Goal: Transaction & Acquisition: Purchase product/service

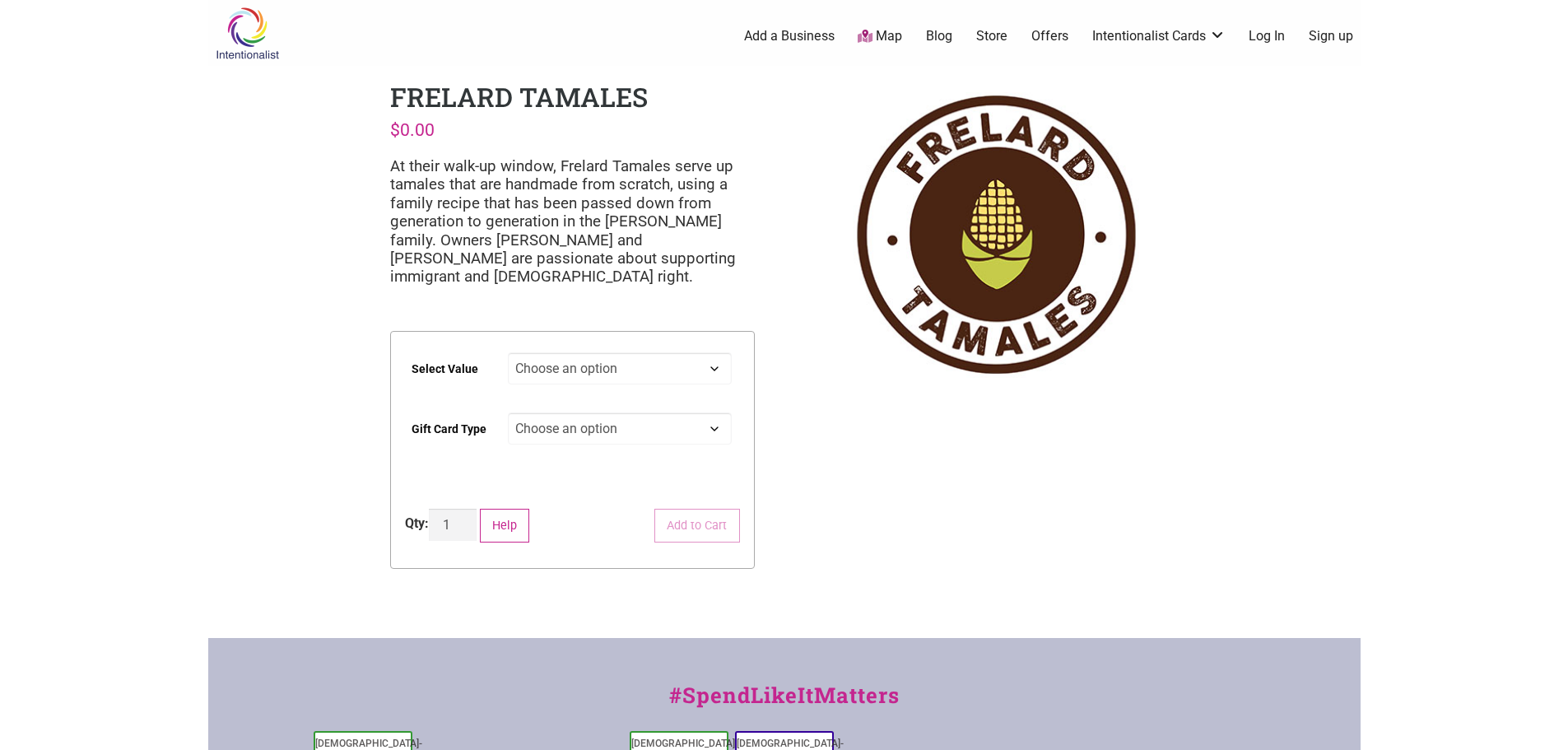
click at [554, 358] on select "Choose an option $25 $50 $100 $200 $500" at bounding box center [619, 368] width 224 height 32
click at [668, 372] on select "Choose an option $25 $50 $100 $200 $500" at bounding box center [619, 368] width 224 height 32
click at [948, 501] on div "Intentionalist Spend like it matters 0 Add a Business Map Blog Store Offers Int…" at bounding box center [784, 526] width 1152 height 1052
click at [607, 362] on select "Choose an option $25 $50 $100 $200 $500" at bounding box center [619, 368] width 224 height 32
click at [507, 352] on select "Choose an option $25 $50 $100 $200 $500" at bounding box center [619, 368] width 224 height 32
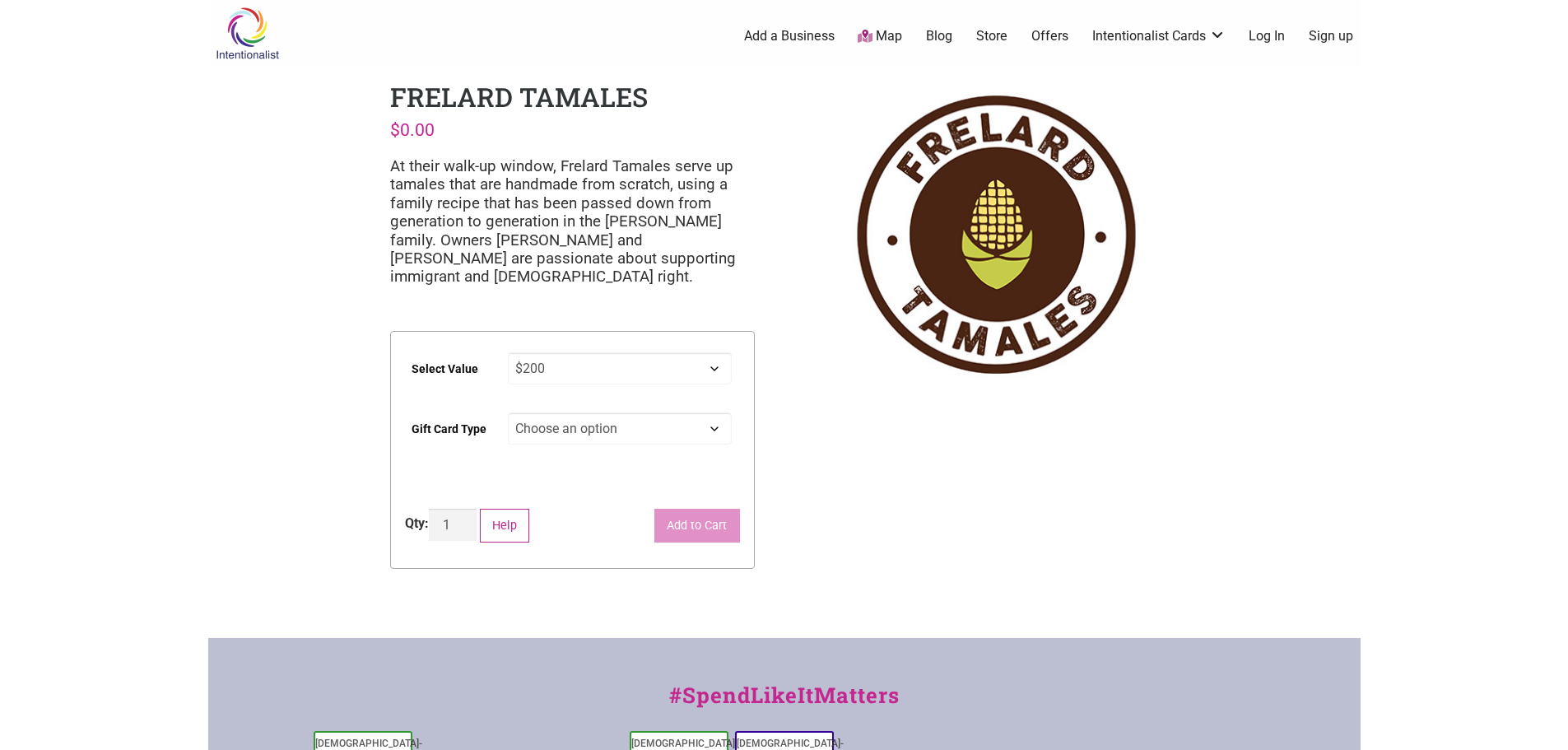
select select "$200"
click at [651, 432] on select "Choose an option Physical" at bounding box center [619, 429] width 224 height 32
select select "Physical"
click at [507, 413] on select "Choose an option Physical" at bounding box center [619, 429] width 224 height 32
select select "$200"
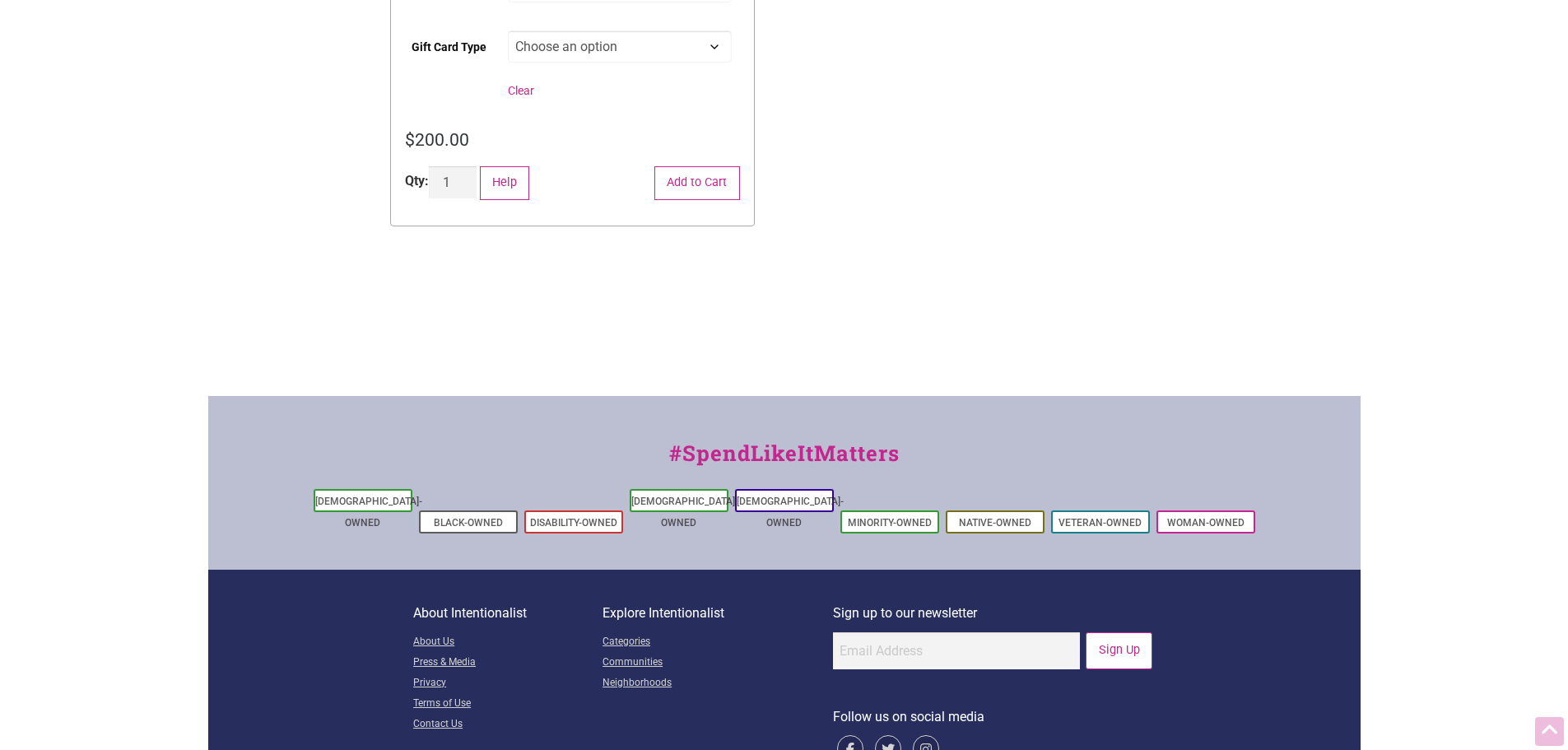
scroll to position [412, 0]
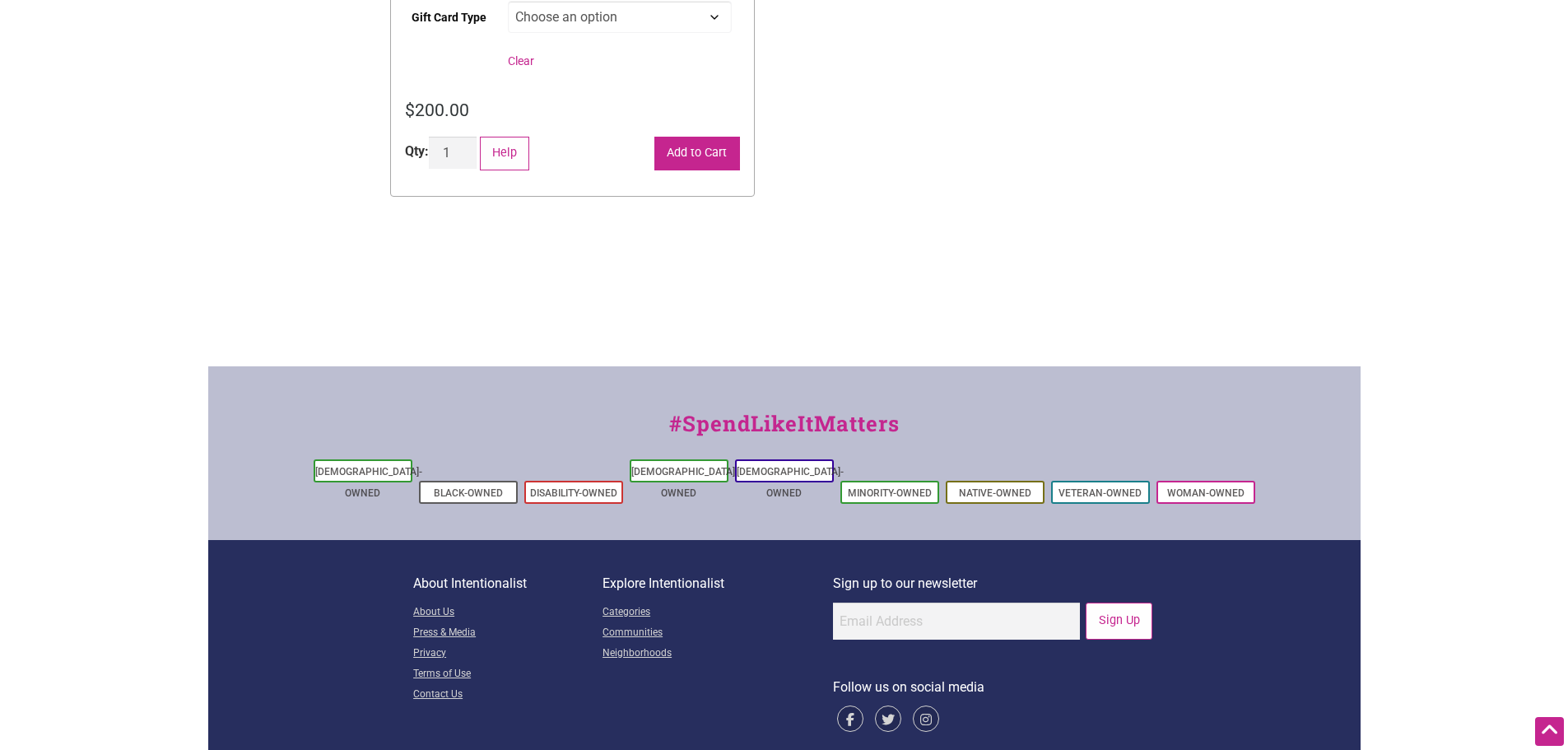
click at [690, 154] on button "Add to Cart" at bounding box center [697, 154] width 86 height 34
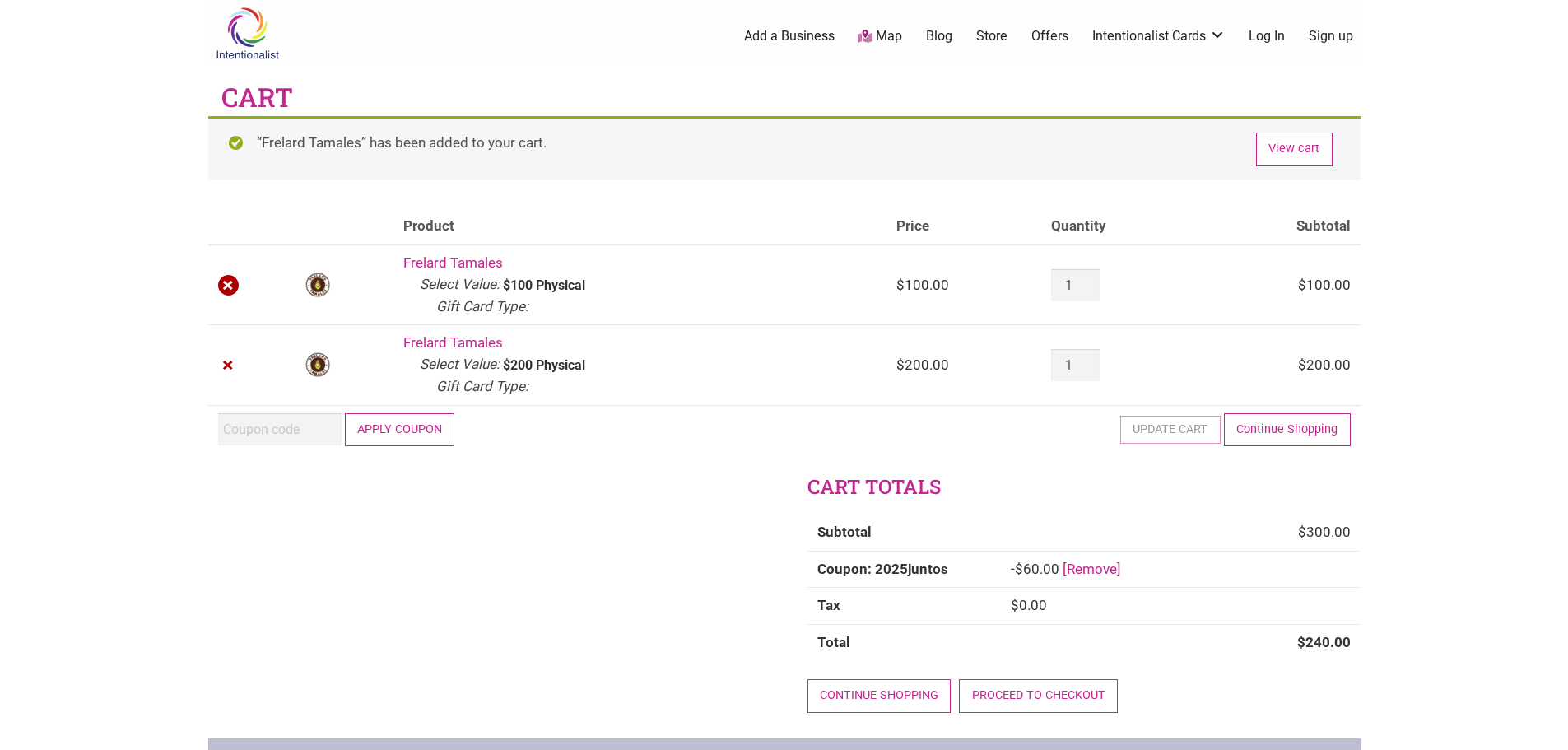
click at [224, 282] on link "×" at bounding box center [228, 285] width 21 height 21
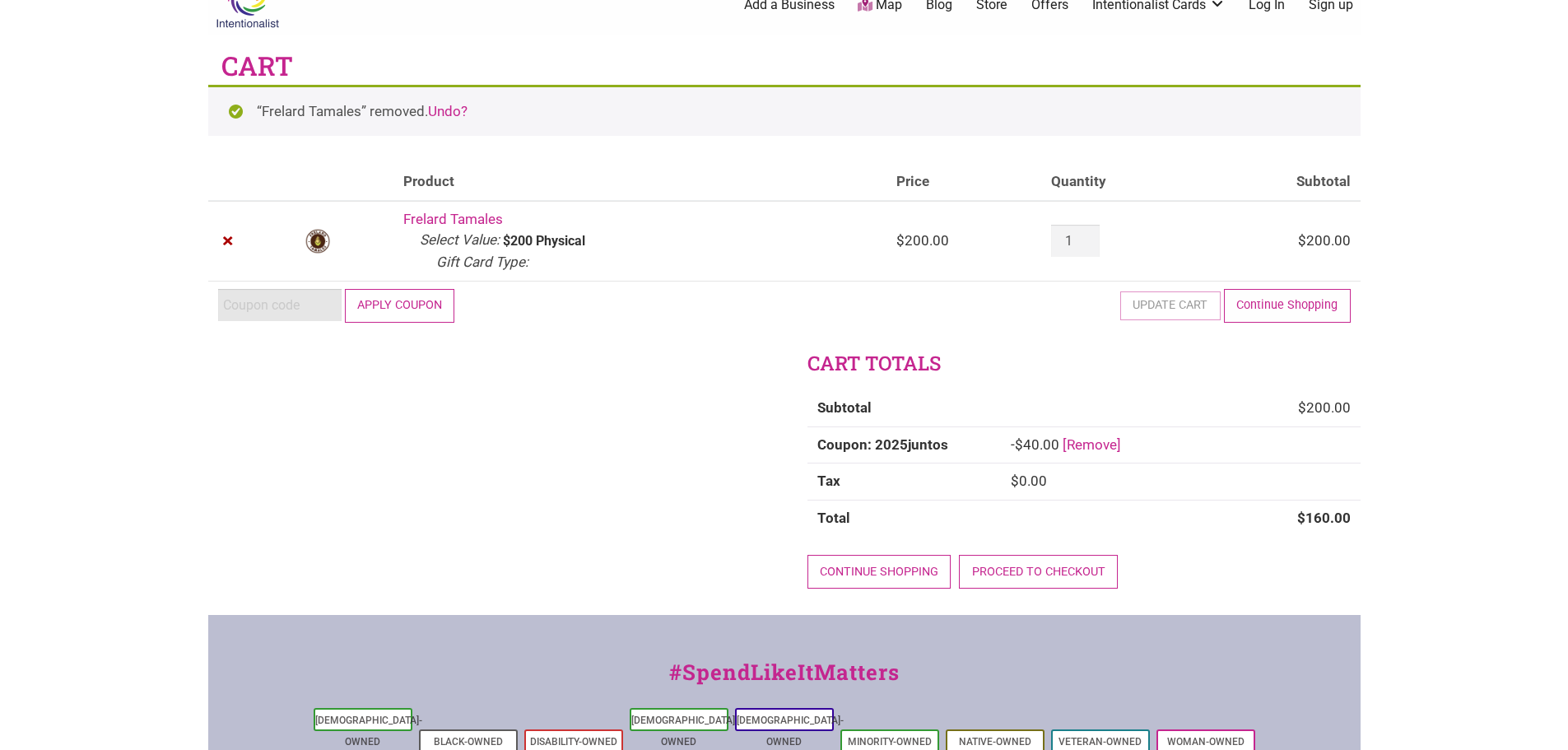
click at [286, 314] on input "Coupon:" at bounding box center [280, 305] width 124 height 32
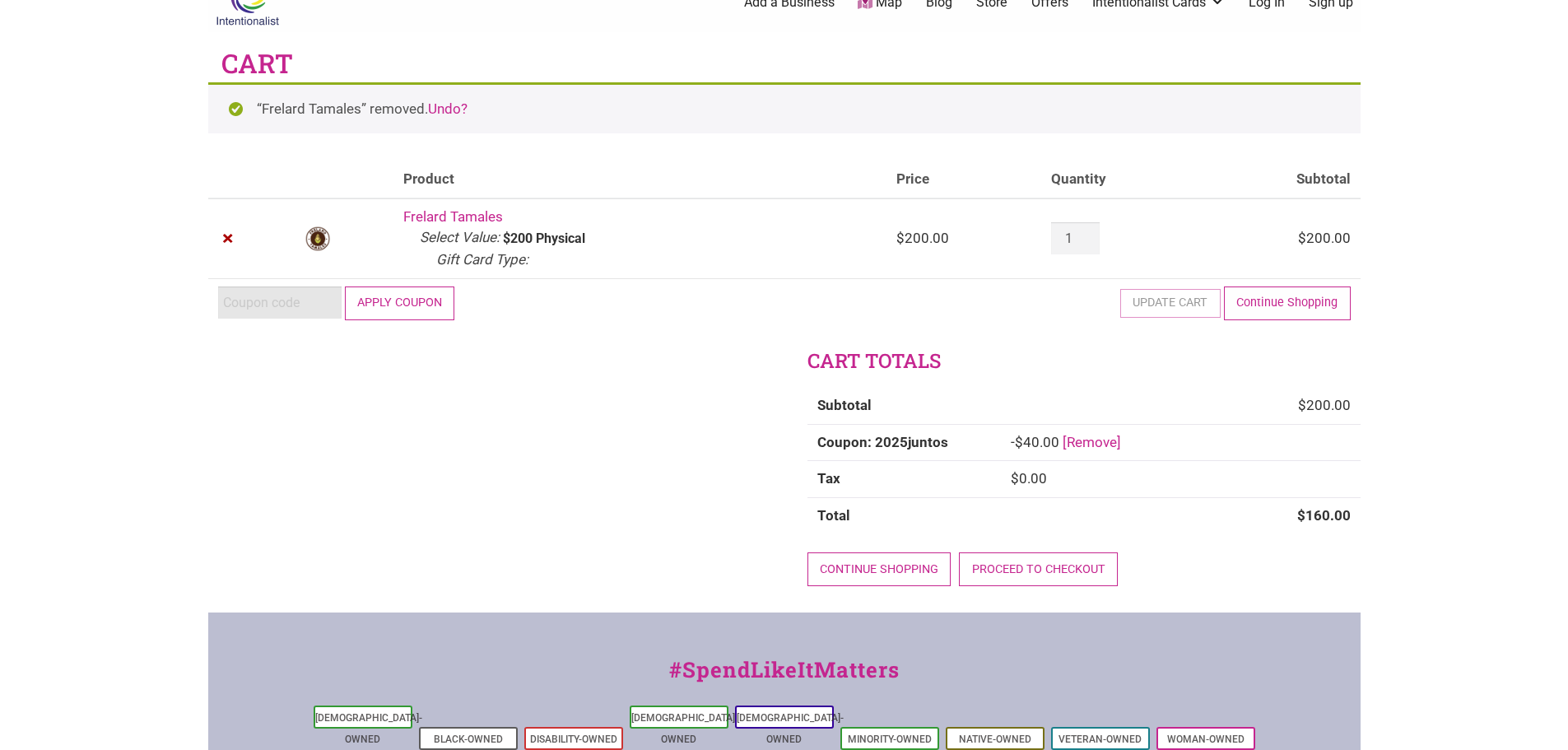
paste input "2025JUNTOS"
type input "2025JUNTOS"
click at [427, 316] on button "Apply coupon" at bounding box center [400, 303] width 111 height 34
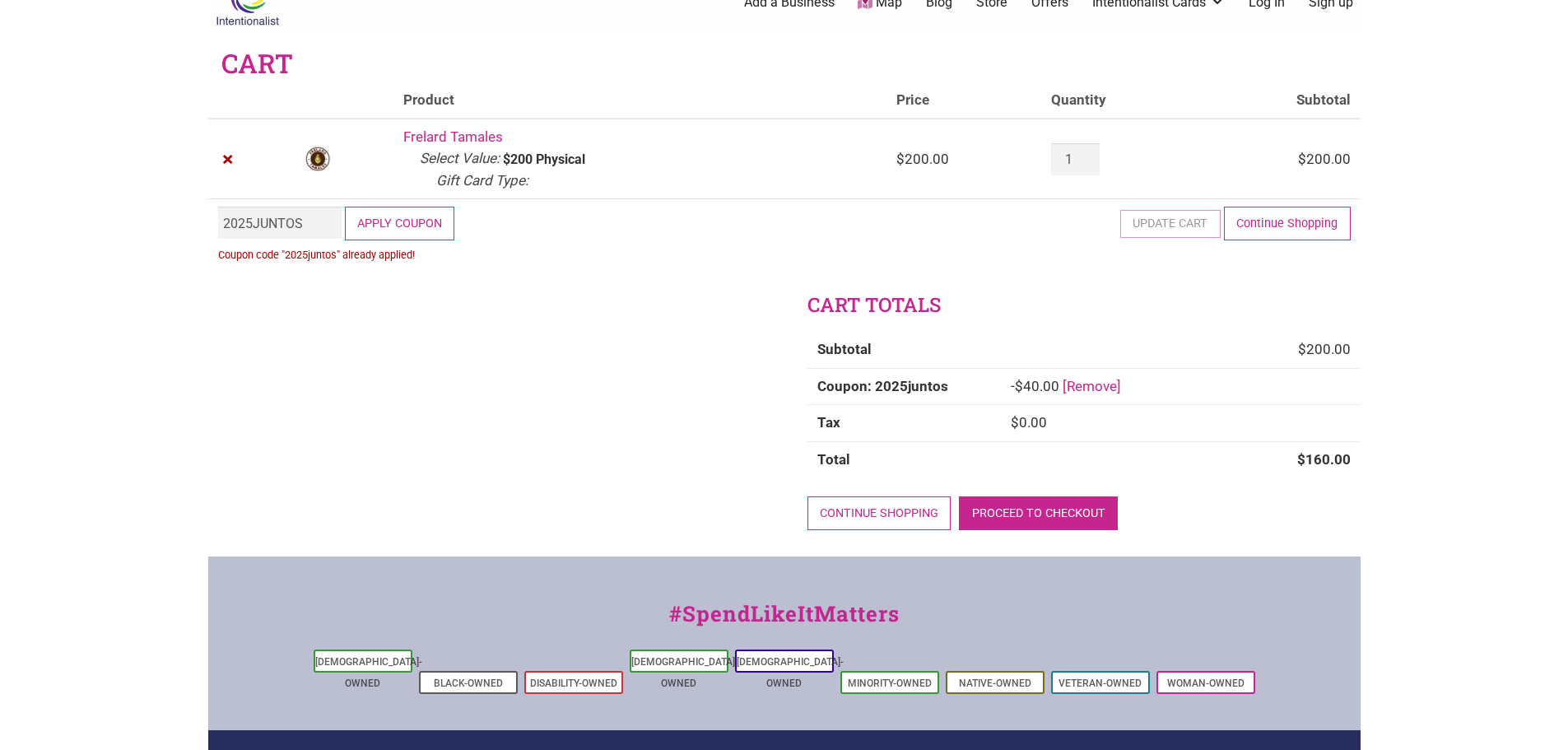
click at [1042, 522] on link "Proceed to checkout" at bounding box center [1038, 514] width 158 height 34
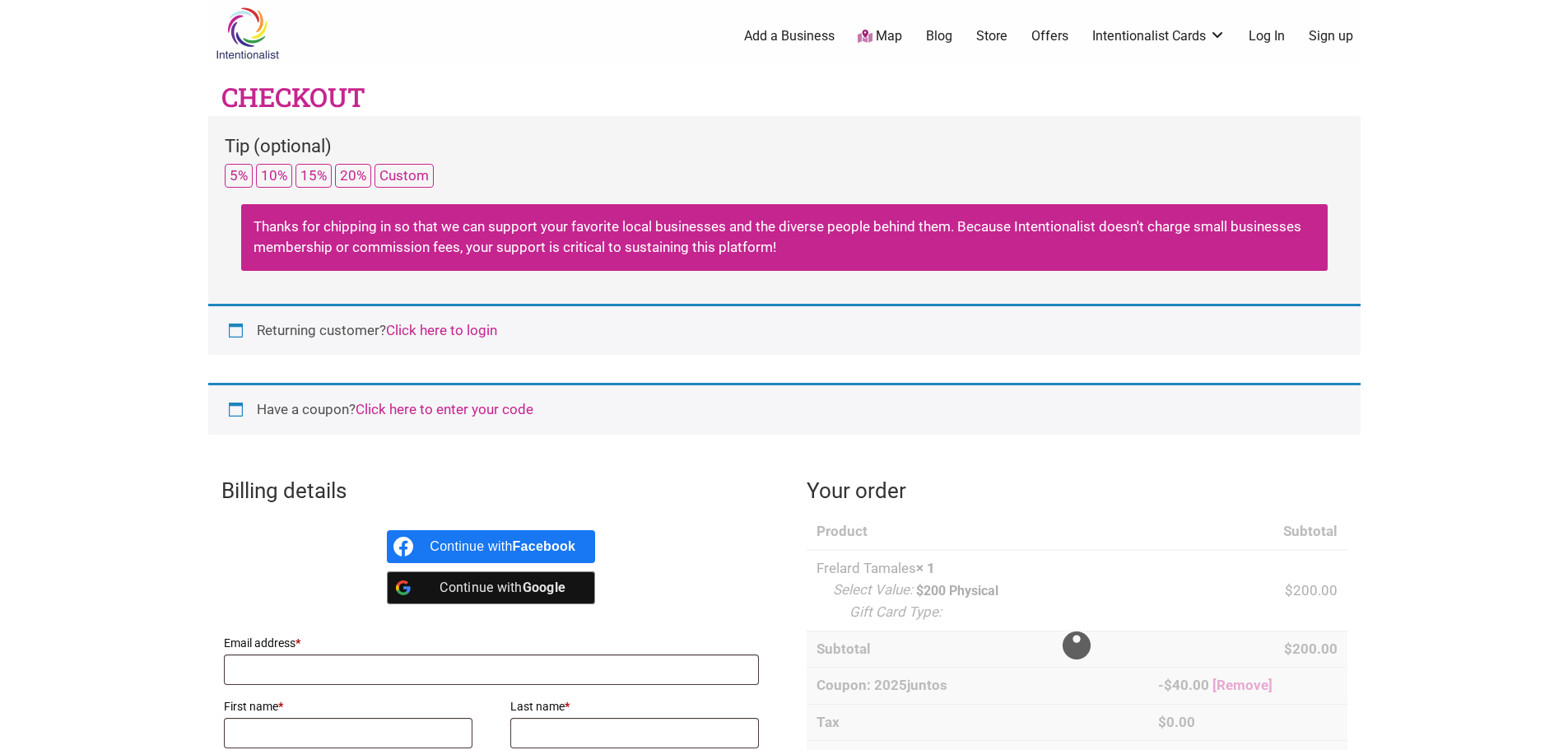
select select "WA"
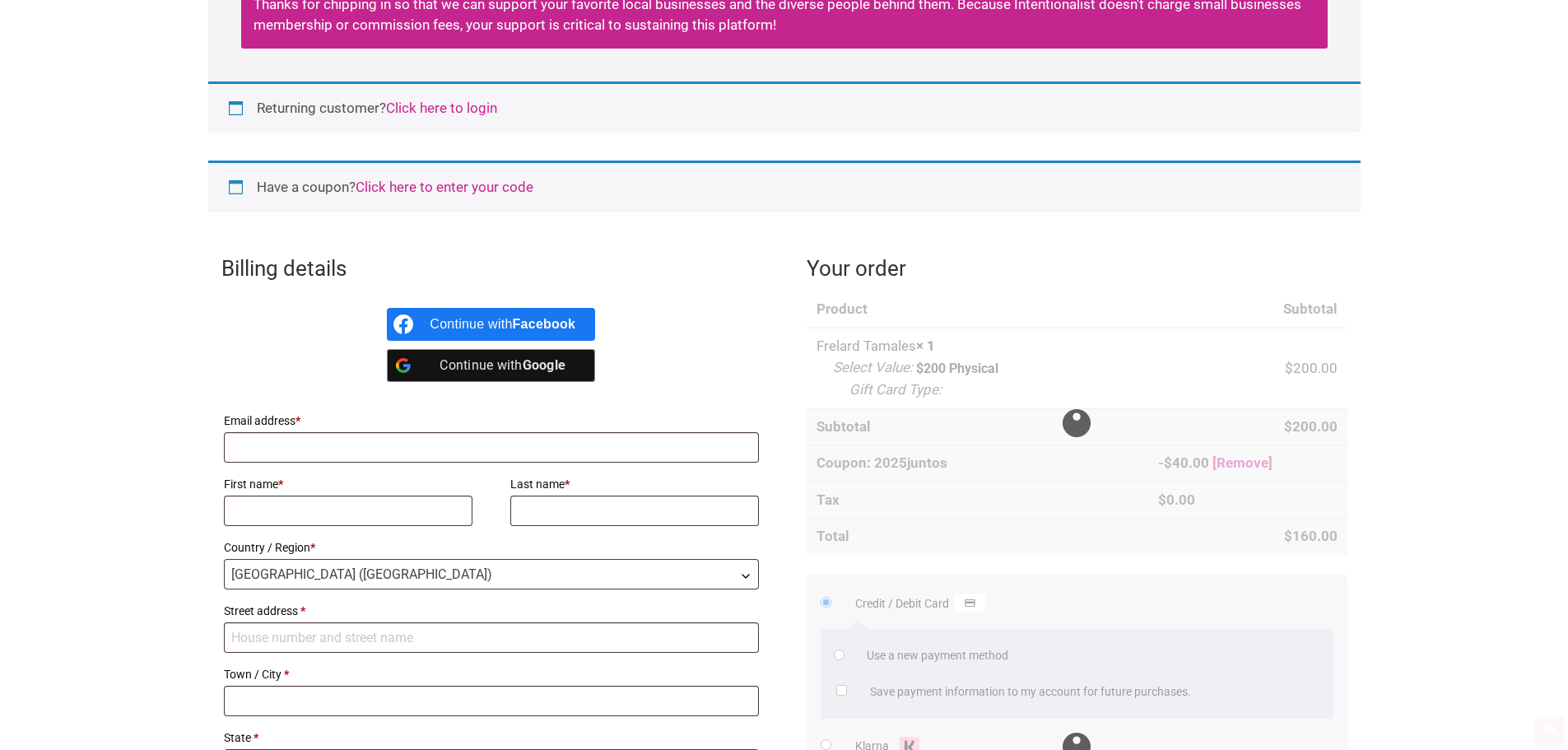
scroll to position [247, 0]
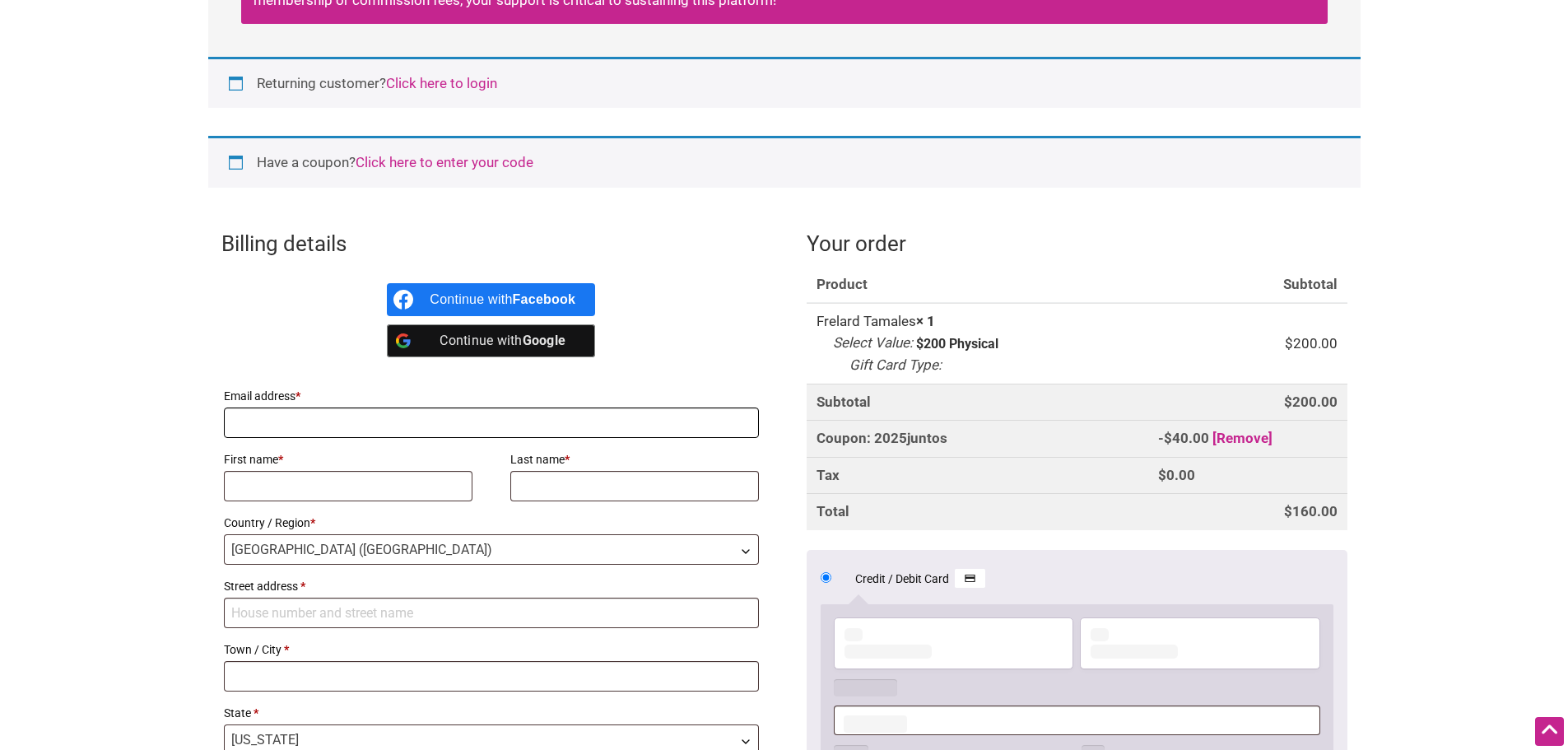
click at [567, 421] on input "Email address *" at bounding box center [491, 423] width 535 height 31
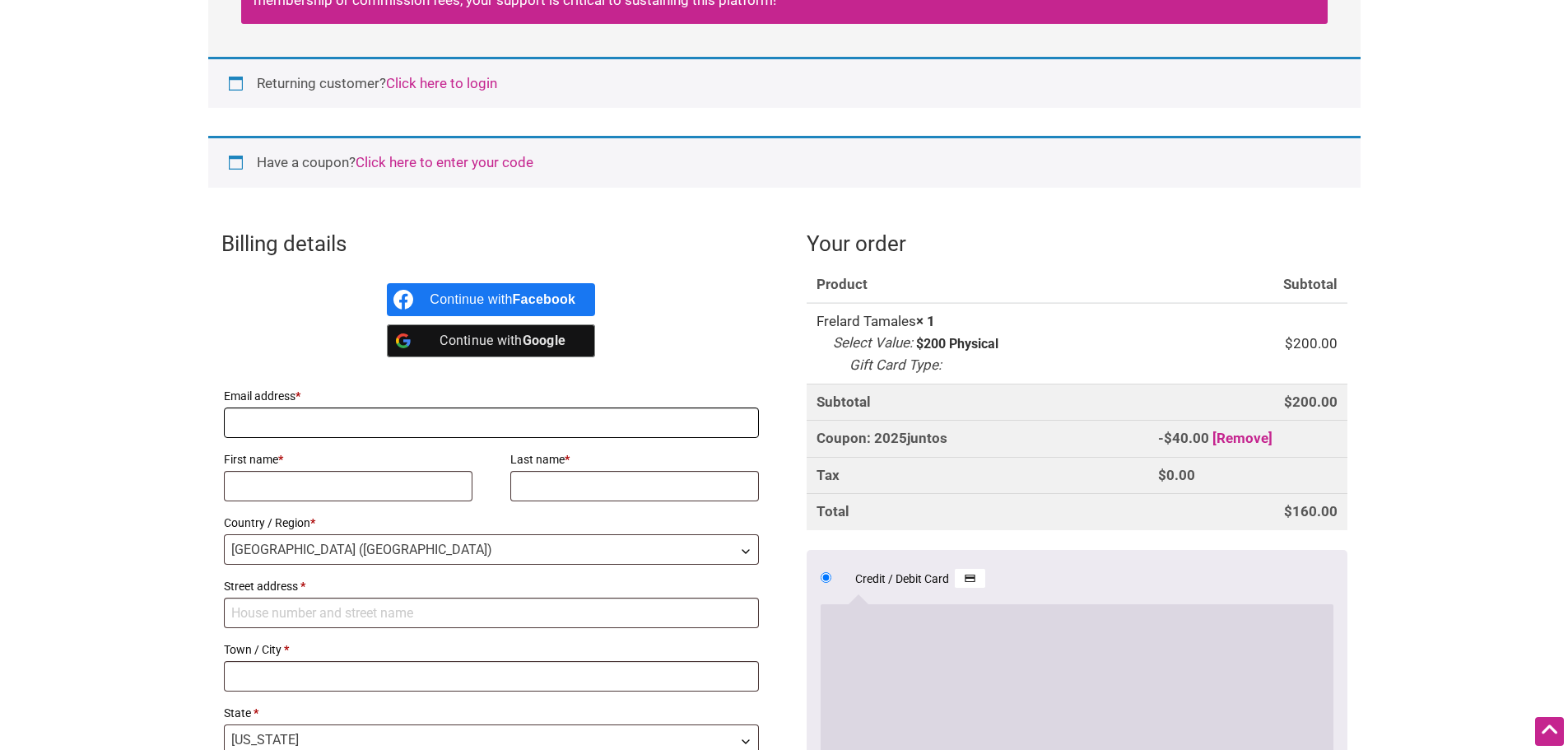
click at [334, 427] on input "Email address *" at bounding box center [491, 423] width 535 height 31
type input "[EMAIL_ADDRESS][DOMAIN_NAME]"
type input "William"
type input "Maier"
type input "[STREET_ADDRESS][PERSON_NAME]"
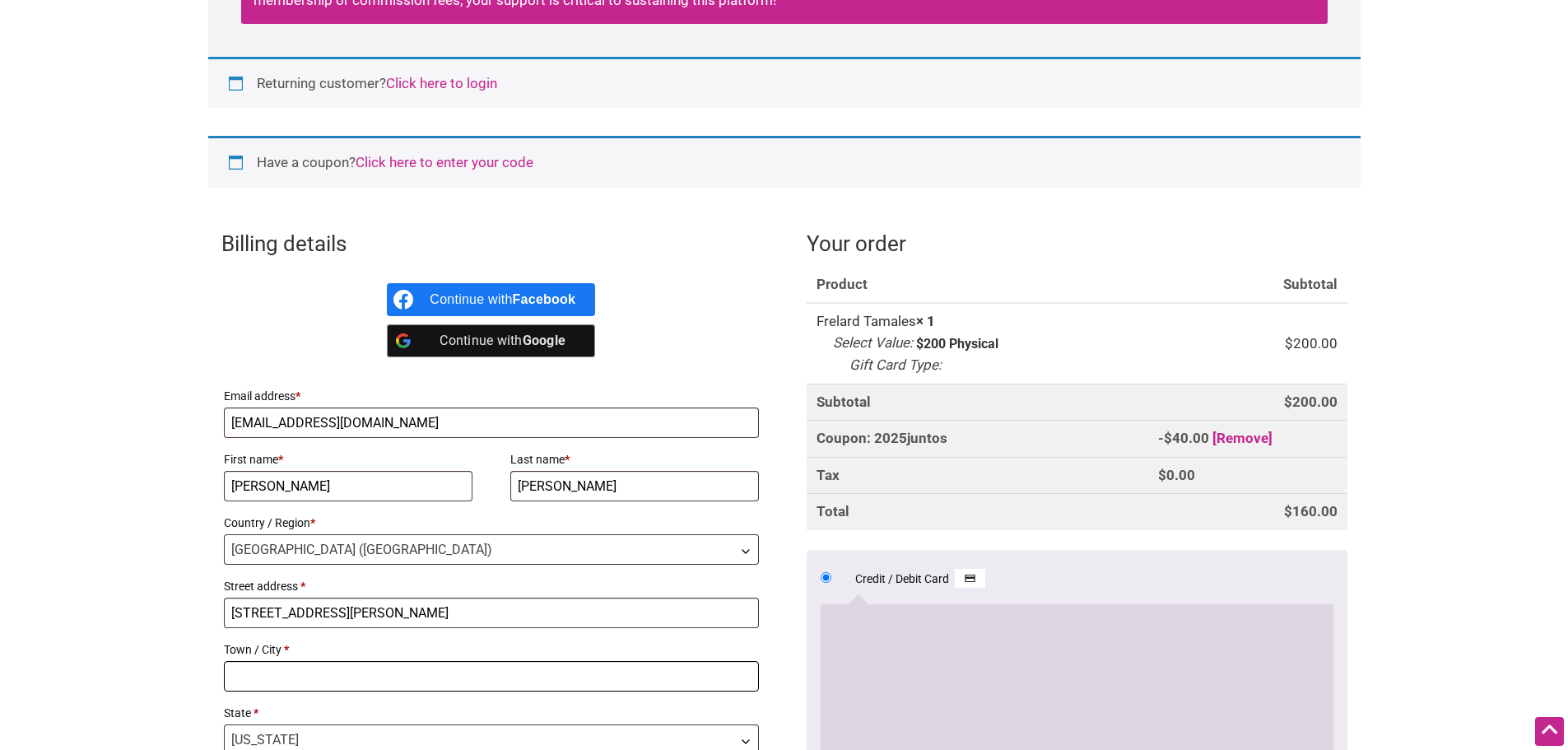
type input "Bellingham"
type input "98226"
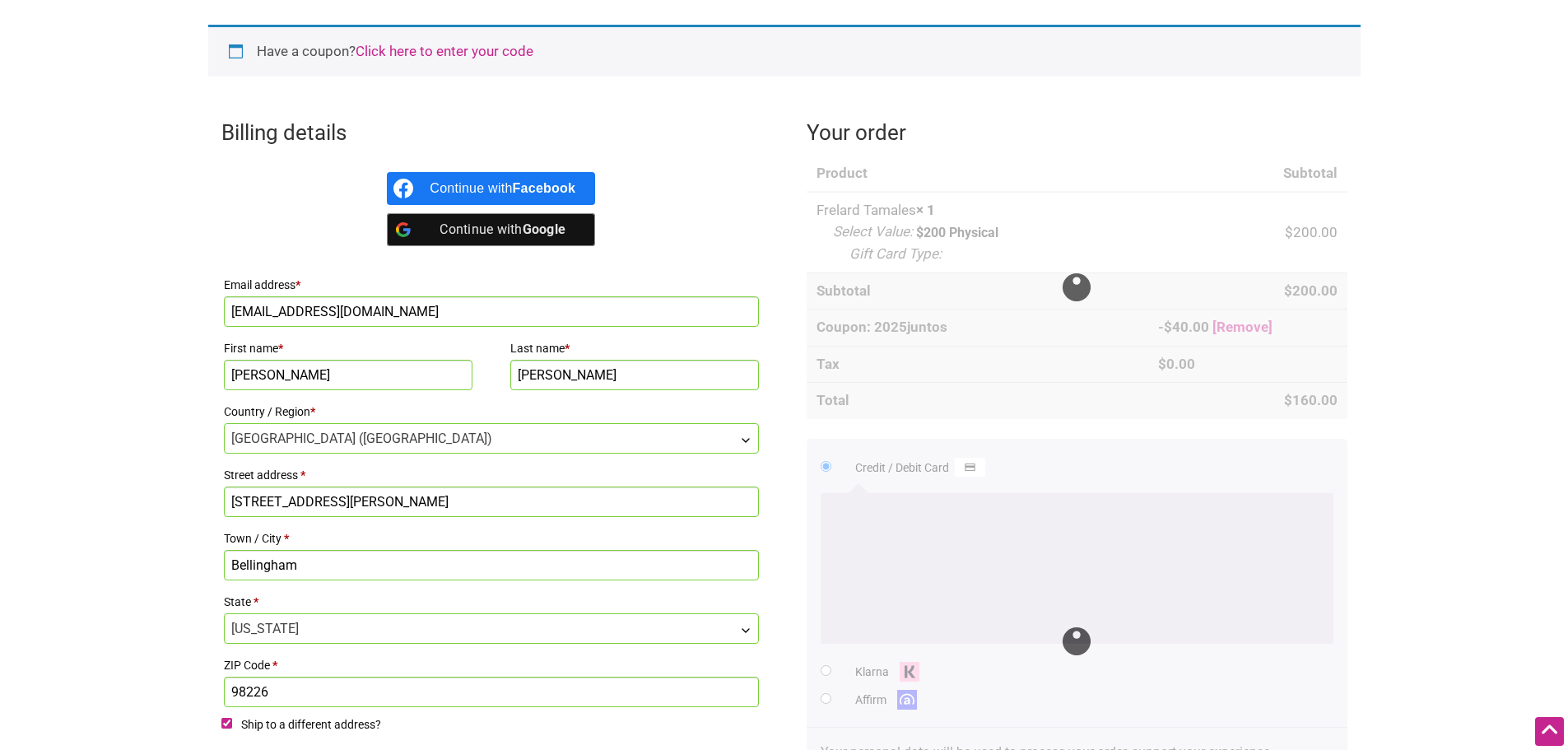
scroll to position [581, 0]
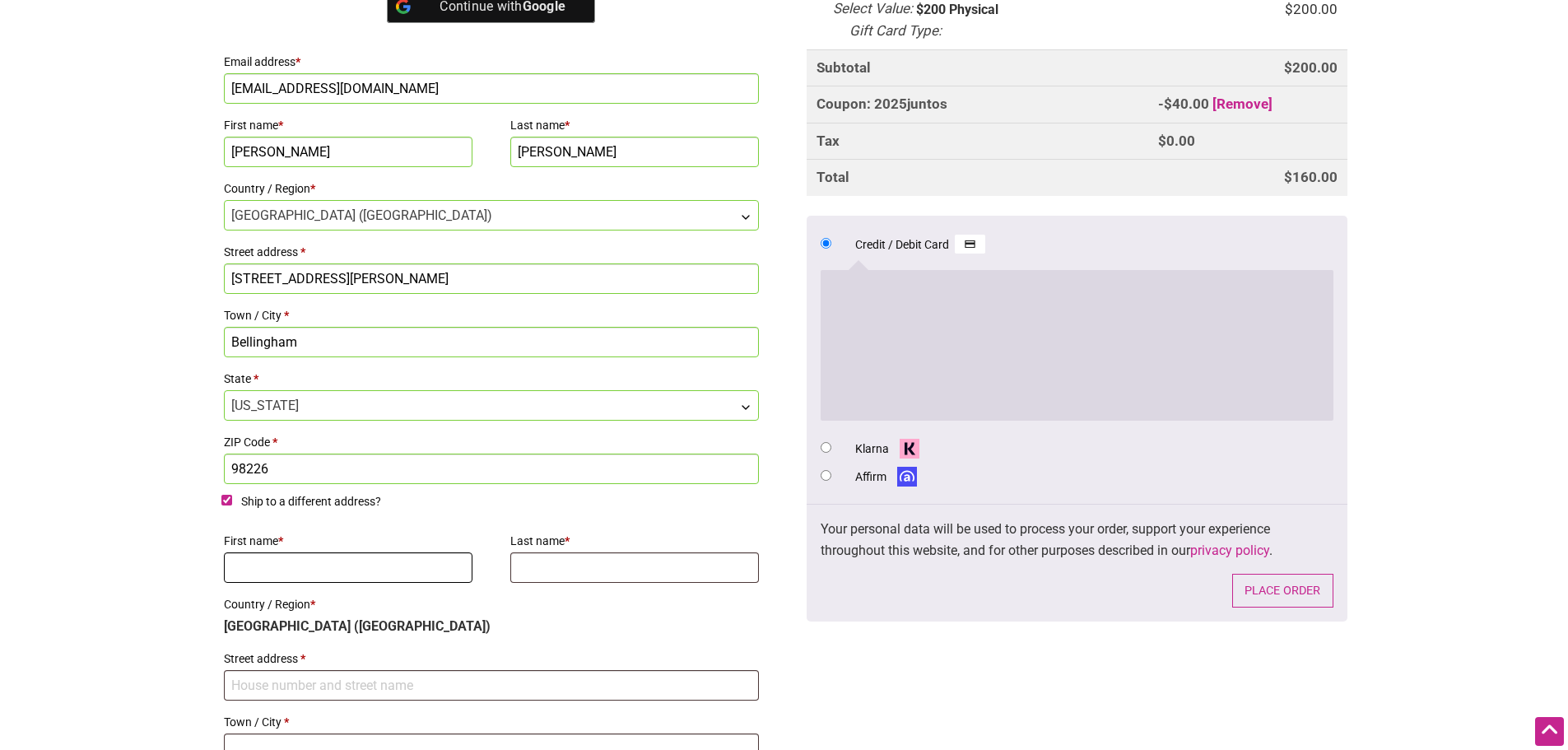
click at [339, 570] on input "First name *" at bounding box center [349, 567] width 249 height 31
click at [223, 503] on input "Ship to a different address?" at bounding box center [226, 500] width 11 height 11
checkbox input "false"
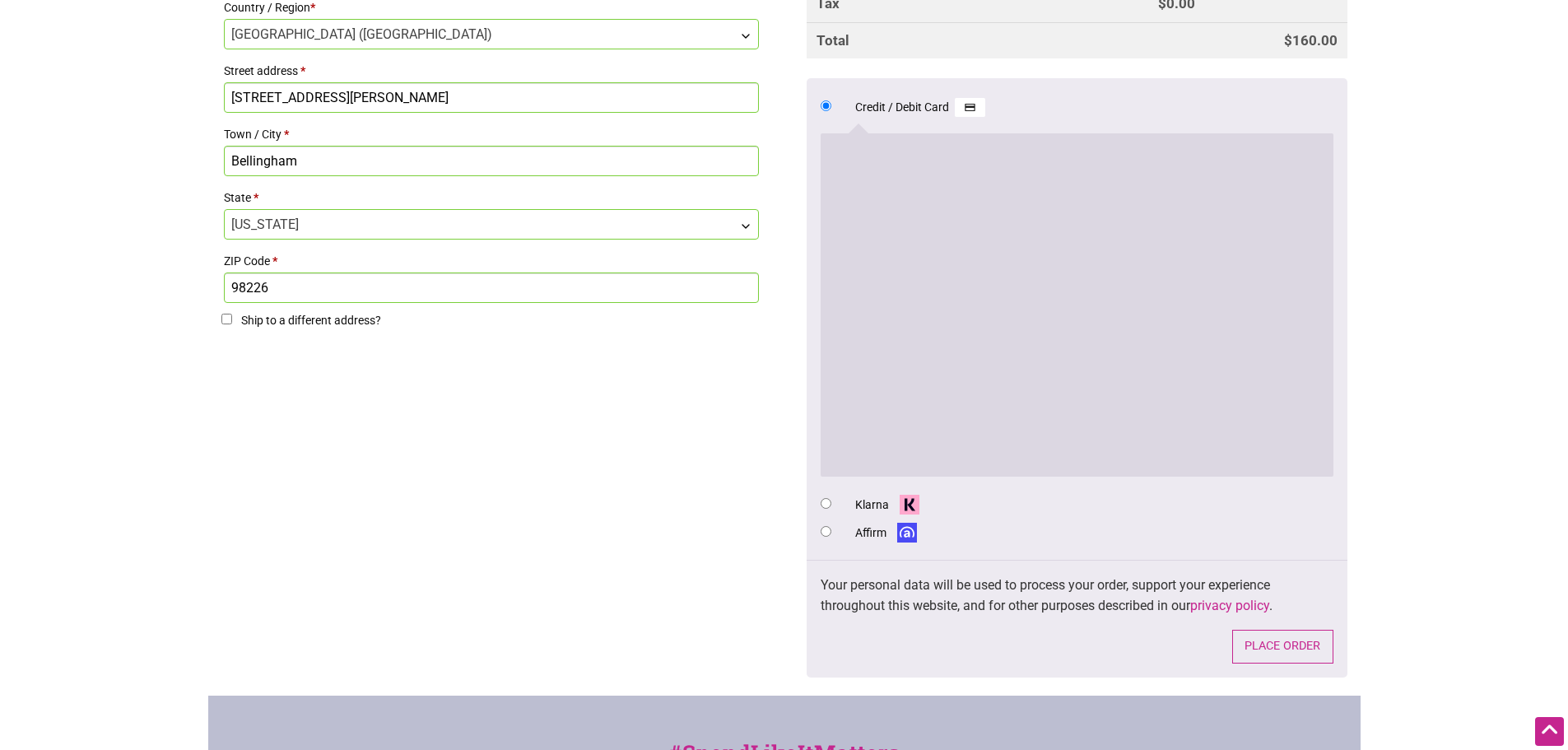
scroll to position [810, 0]
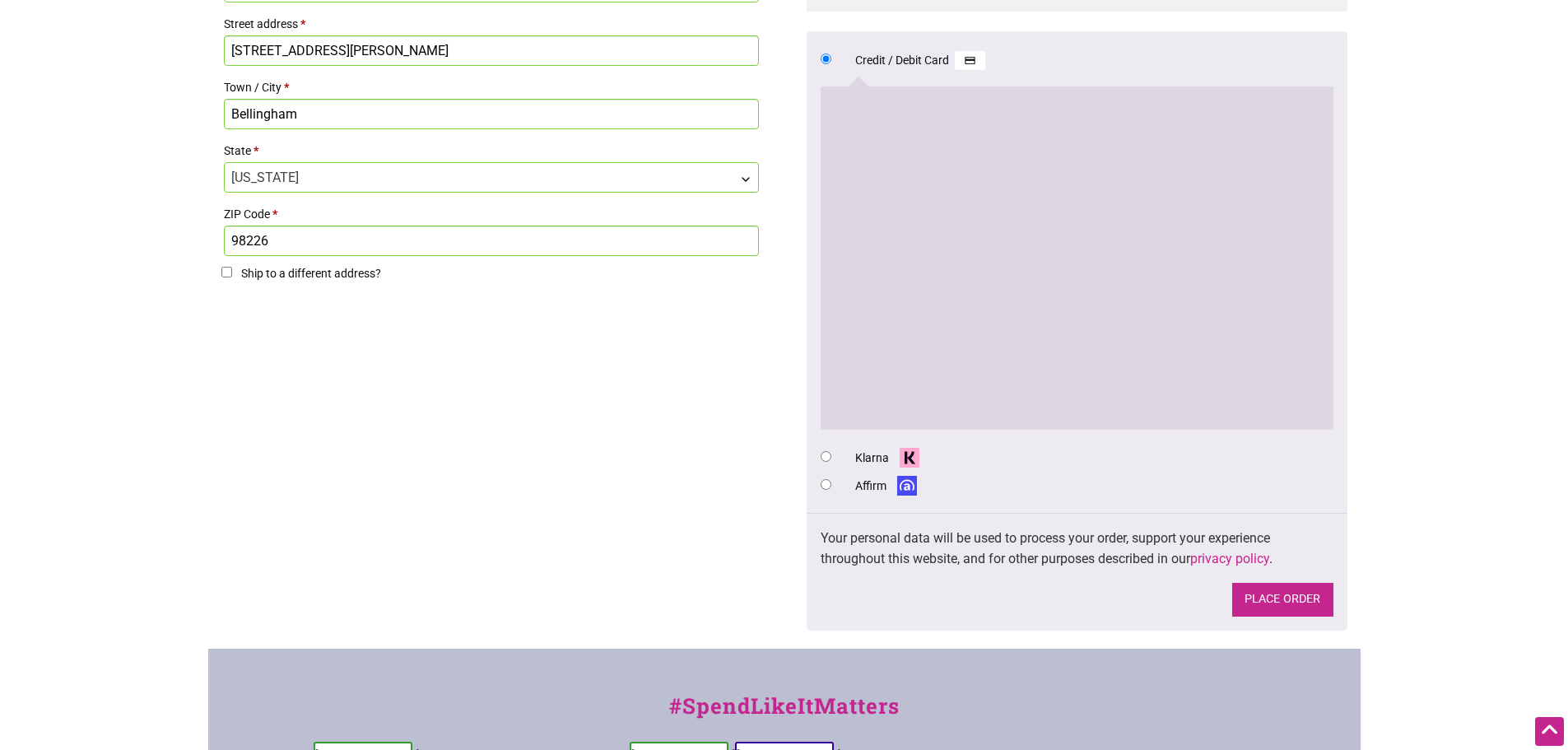
click at [1280, 602] on button "Place order" at bounding box center [1283, 600] width 102 height 34
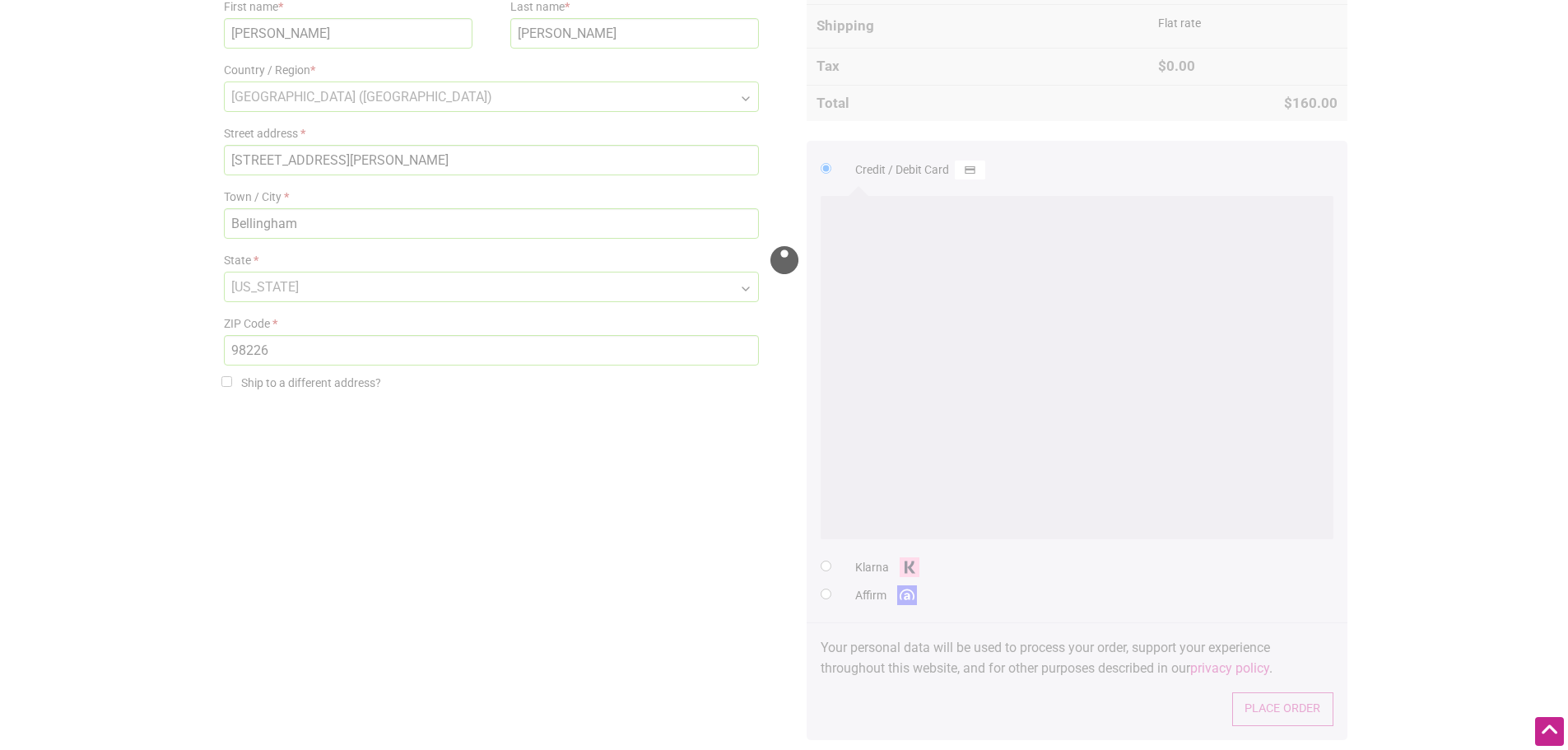
scroll to position [892, 0]
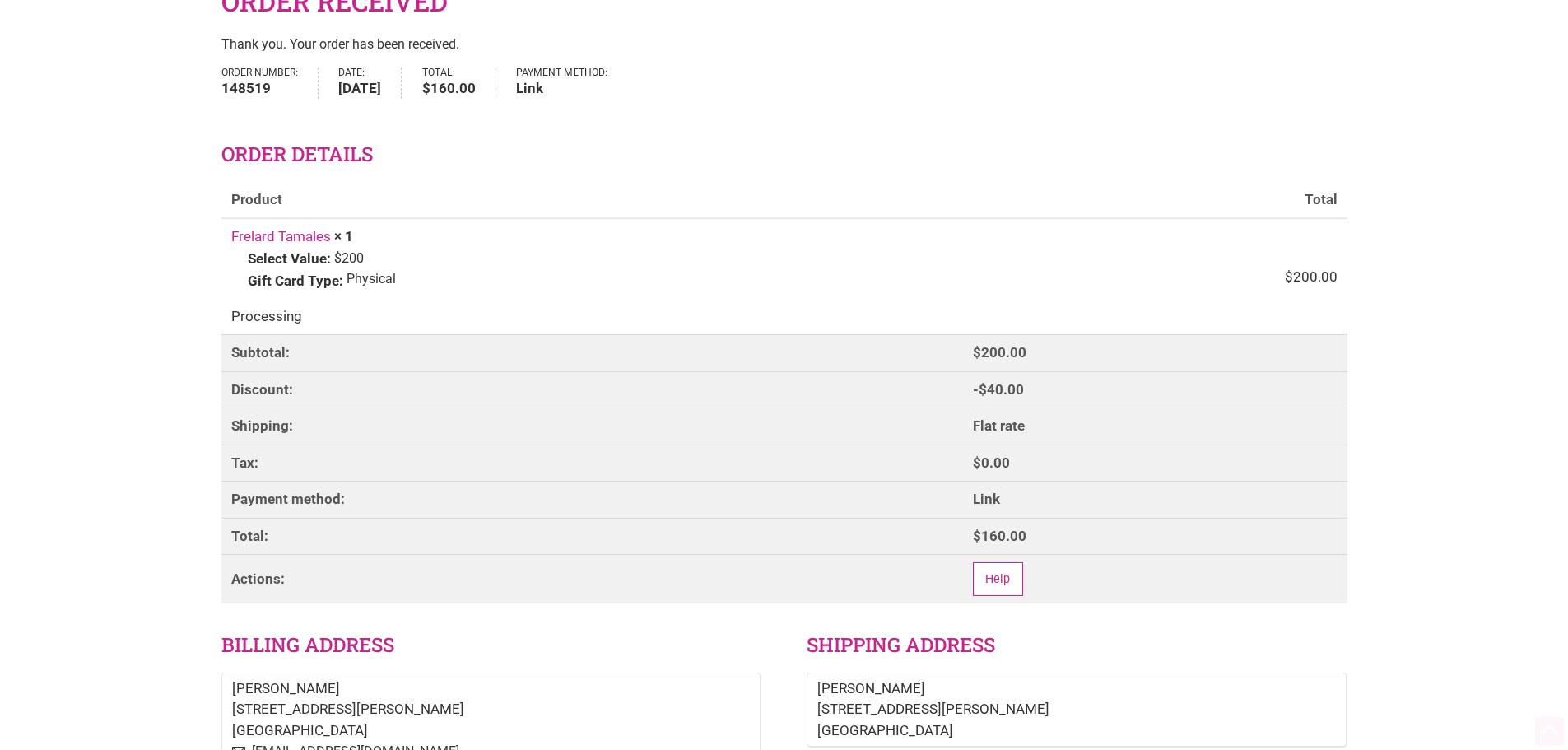
scroll to position [329, 0]
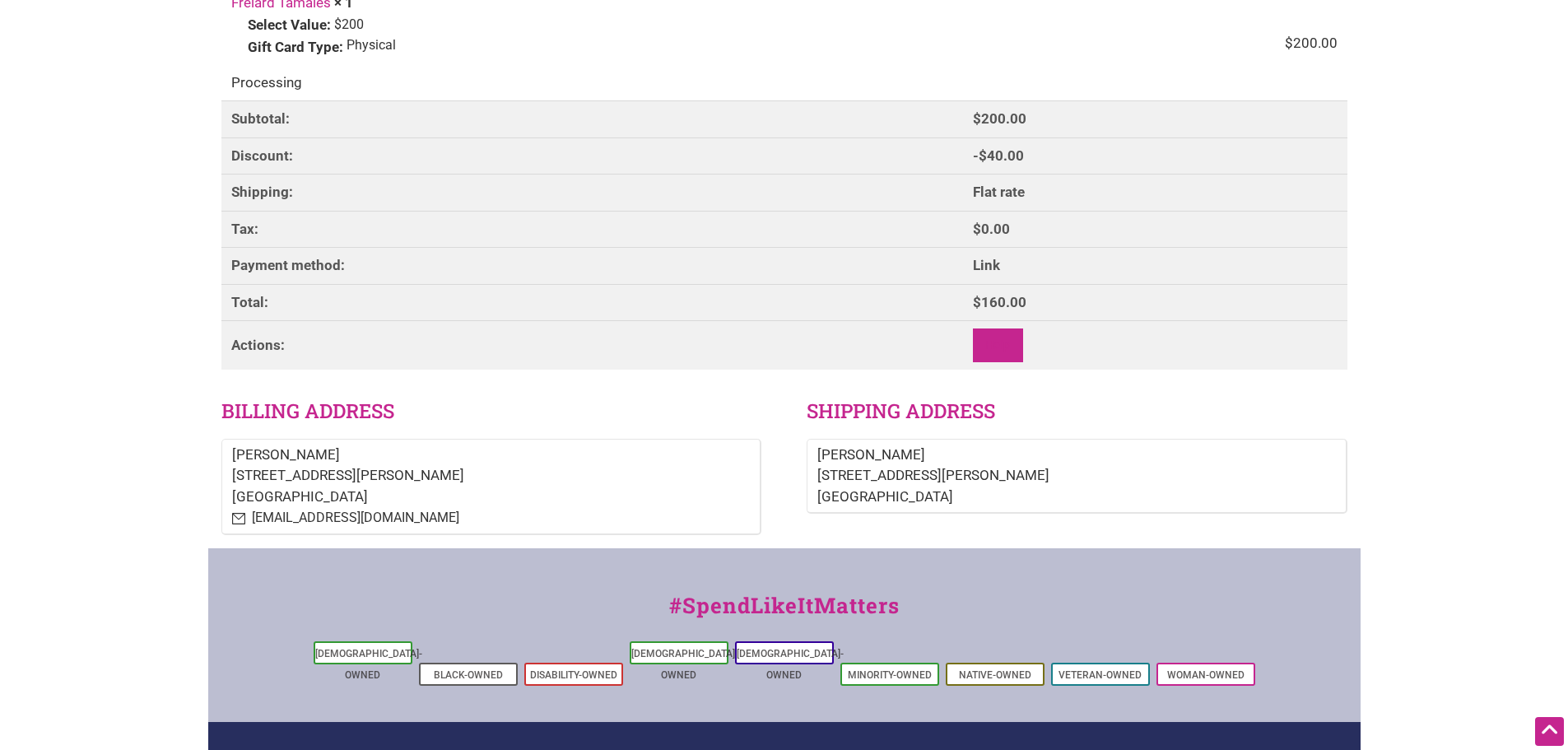
click at [997, 347] on link "Help" at bounding box center [998, 345] width 50 height 34
